Goal: Use online tool/utility

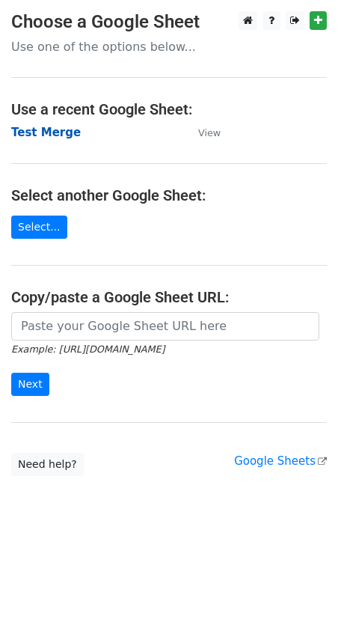
click at [40, 130] on strong "Test Merge" at bounding box center [46, 132] width 70 height 13
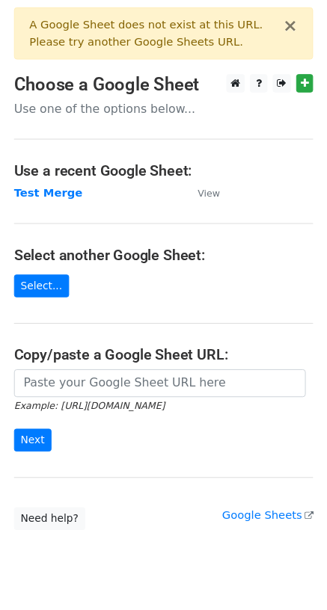
scroll to position [38, 0]
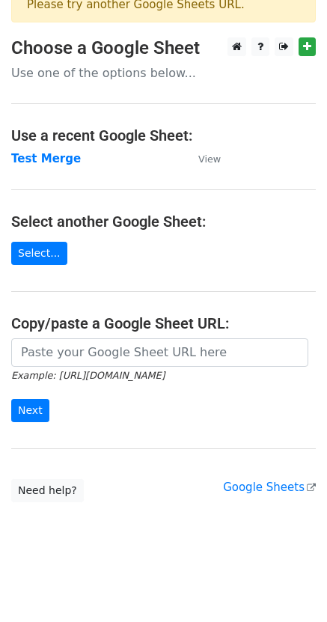
click at [214, 402] on form "Example: [URL][DOMAIN_NAME] Next" at bounding box center [163, 380] width 304 height 84
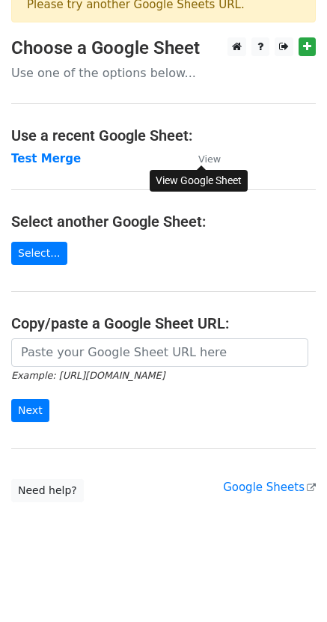
click at [209, 159] on small "View" at bounding box center [209, 158] width 22 height 11
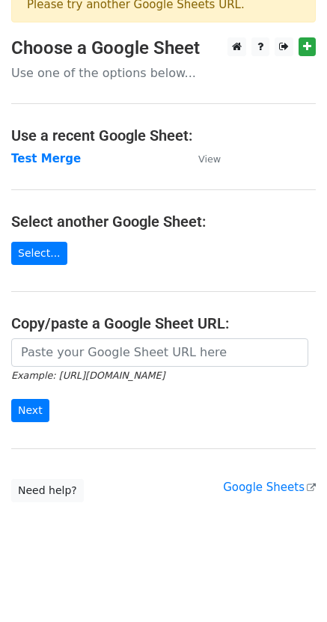
click at [131, 275] on main "× A Google Sheet does not exist at this URL. Please try another Google Sheets U…" at bounding box center [163, 235] width 327 height 533
click at [34, 260] on link "Select..." at bounding box center [39, 253] width 56 height 23
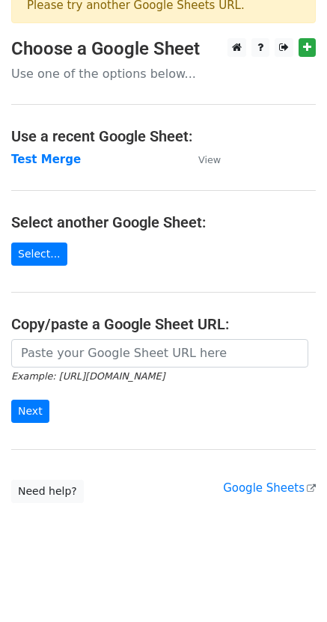
click at [209, 267] on main "× A Google Sheet does not exist at this URL. Please try another Google Sheets U…" at bounding box center [163, 236] width 327 height 533
